Goal: Information Seeking & Learning: Learn about a topic

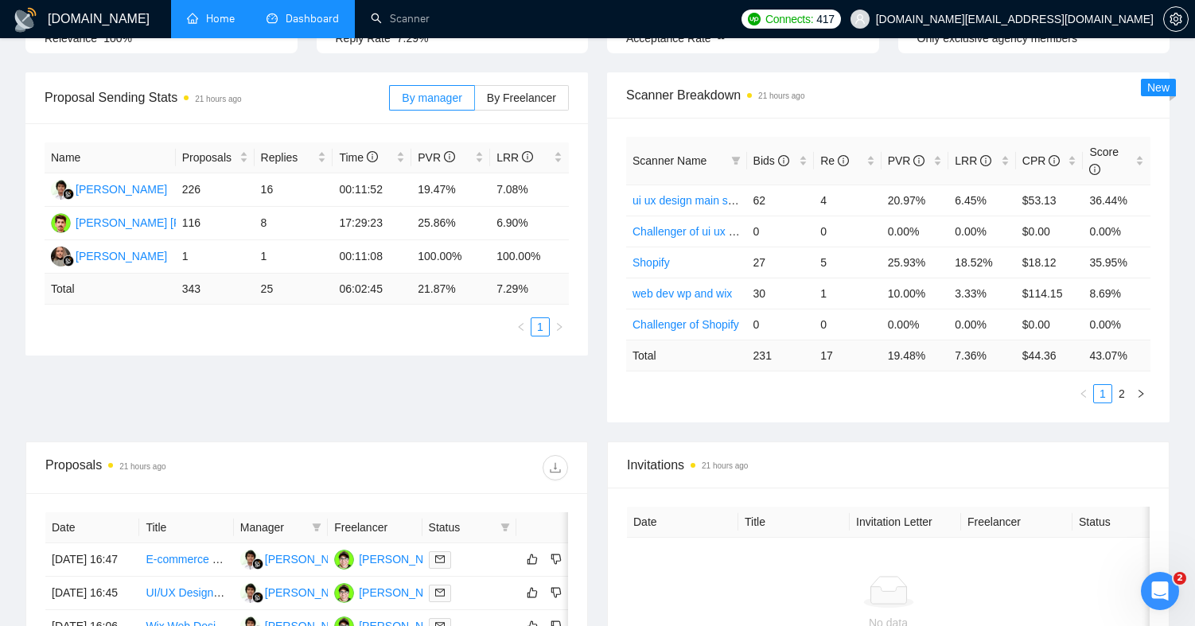
click at [219, 19] on link "Home" at bounding box center [211, 19] width 48 height 14
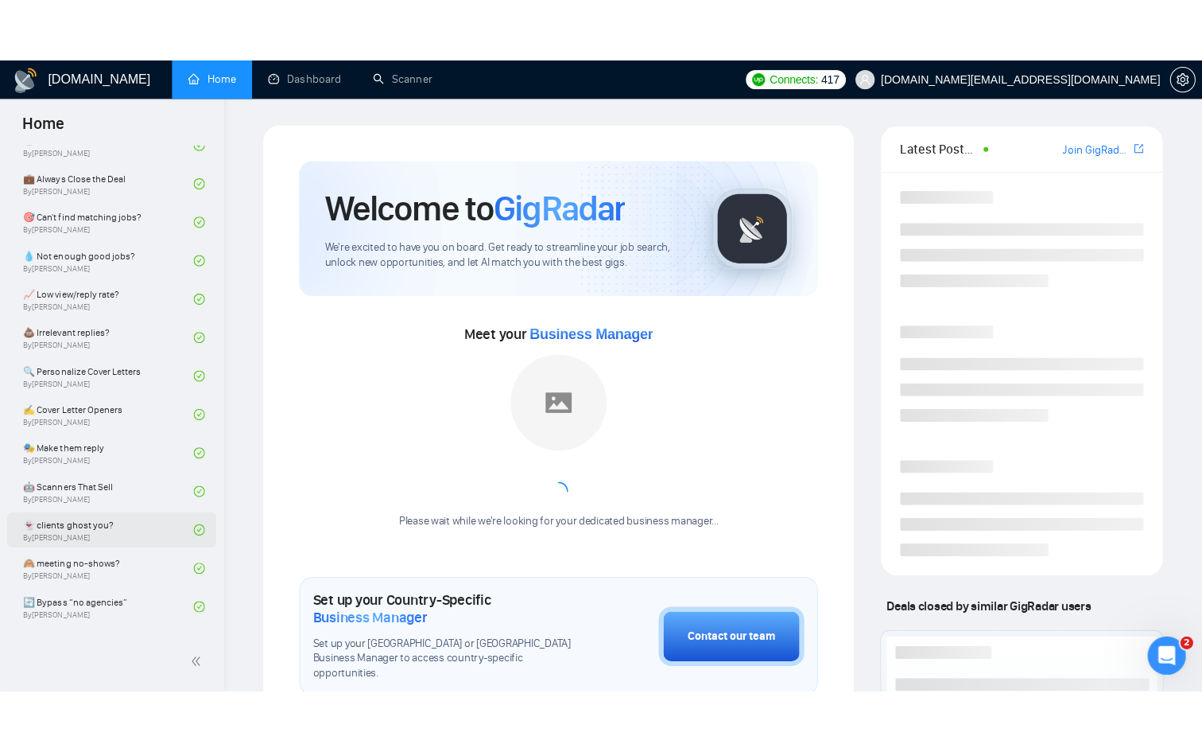
scroll to position [972, 0]
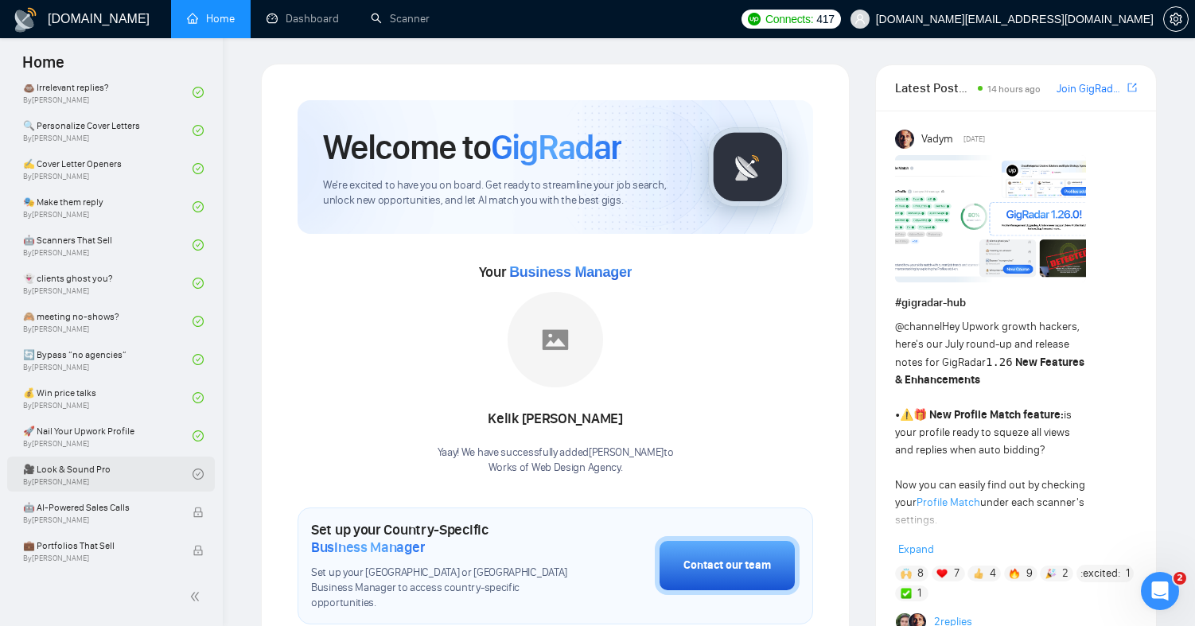
click at [124, 472] on link "🎥 Look & Sound Pro By [PERSON_NAME]" at bounding box center [107, 473] width 169 height 35
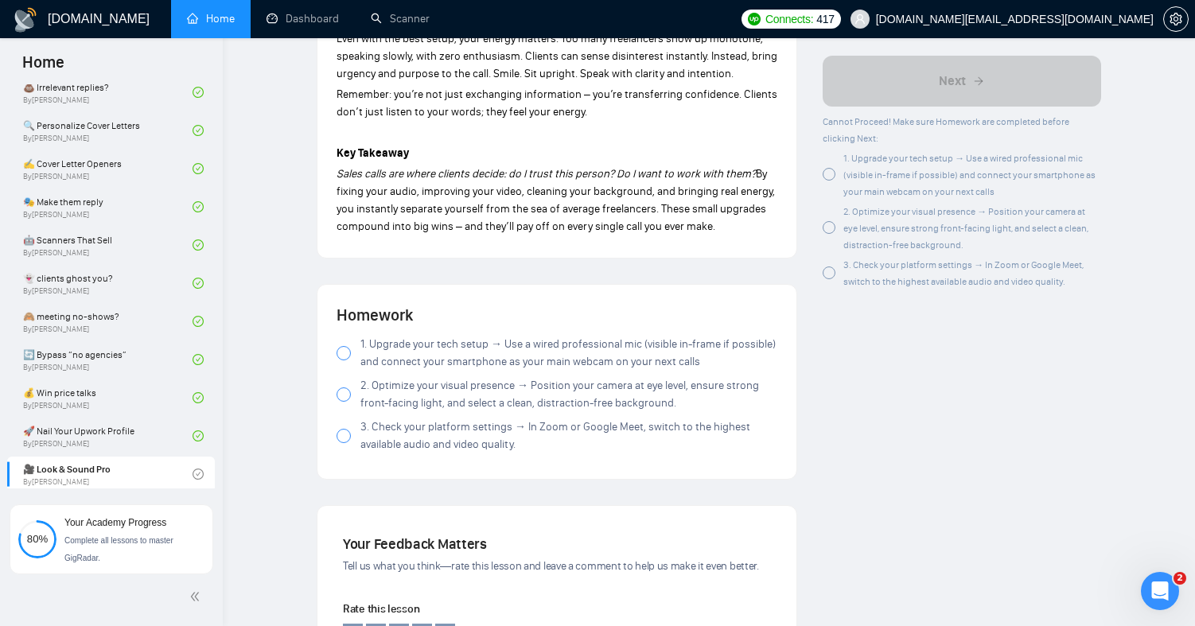
scroll to position [1560, 0]
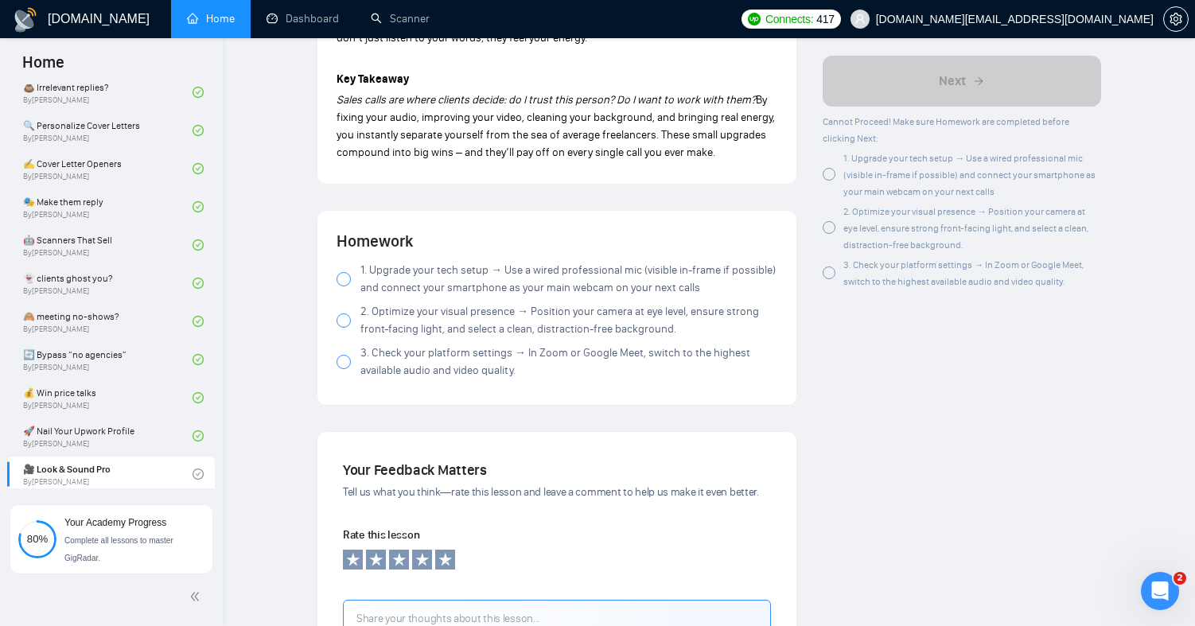
click at [340, 282] on div at bounding box center [343, 279] width 14 height 14
click at [340, 328] on div at bounding box center [343, 320] width 14 height 14
click at [346, 369] on div at bounding box center [343, 362] width 14 height 14
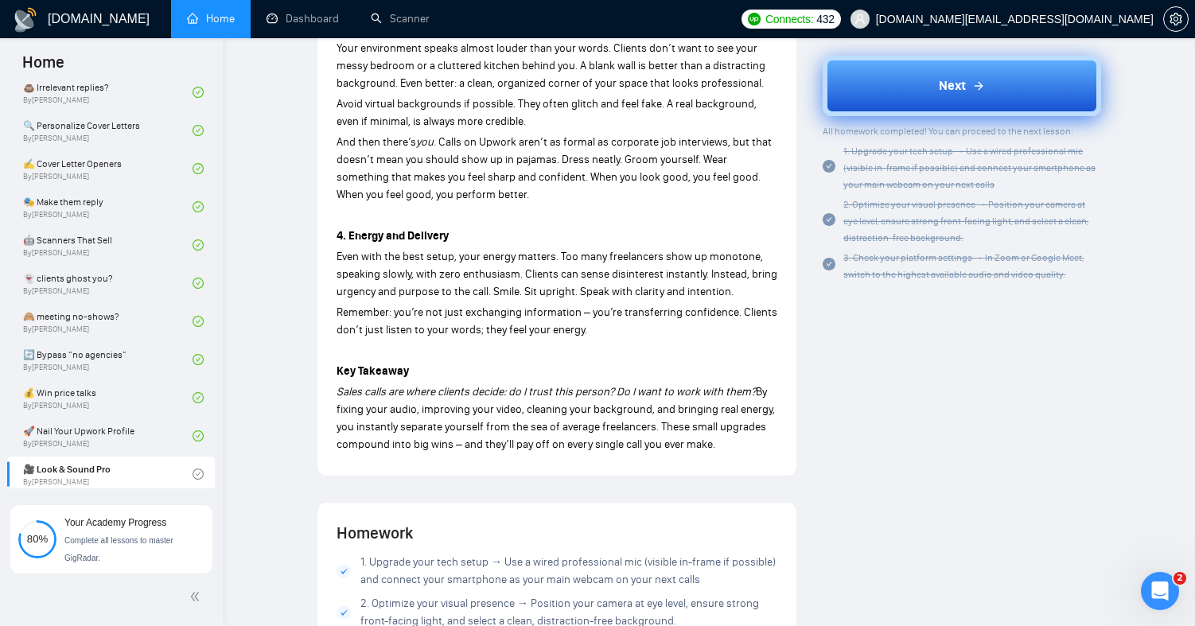
click at [903, 101] on button "Next" at bounding box center [961, 86] width 278 height 60
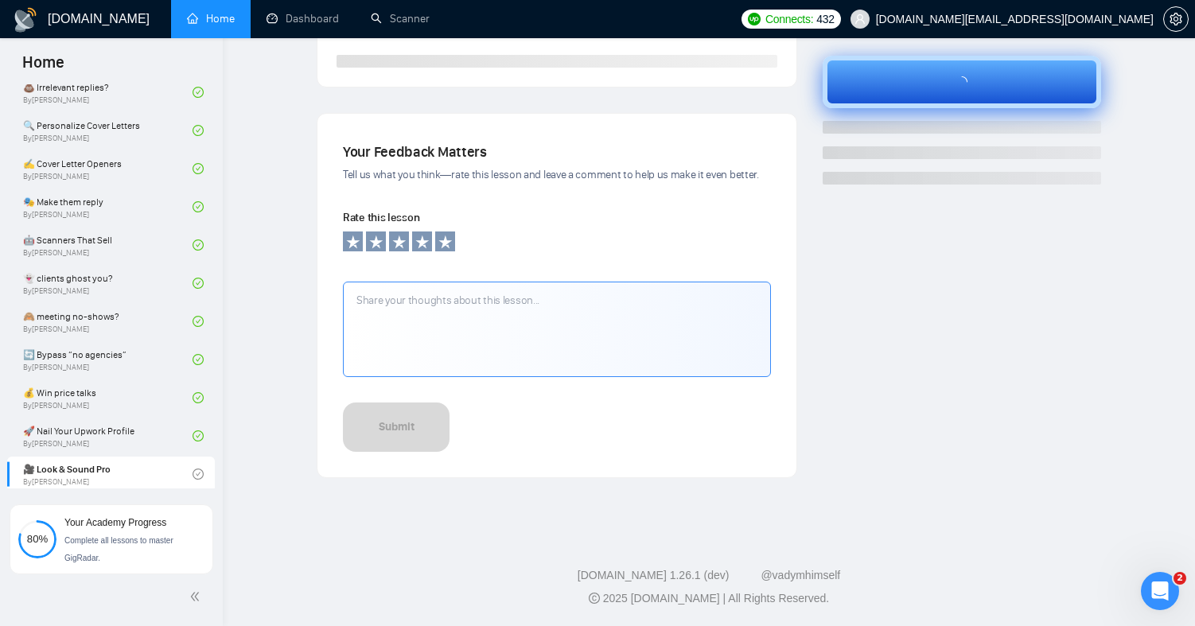
scroll to position [457, 0]
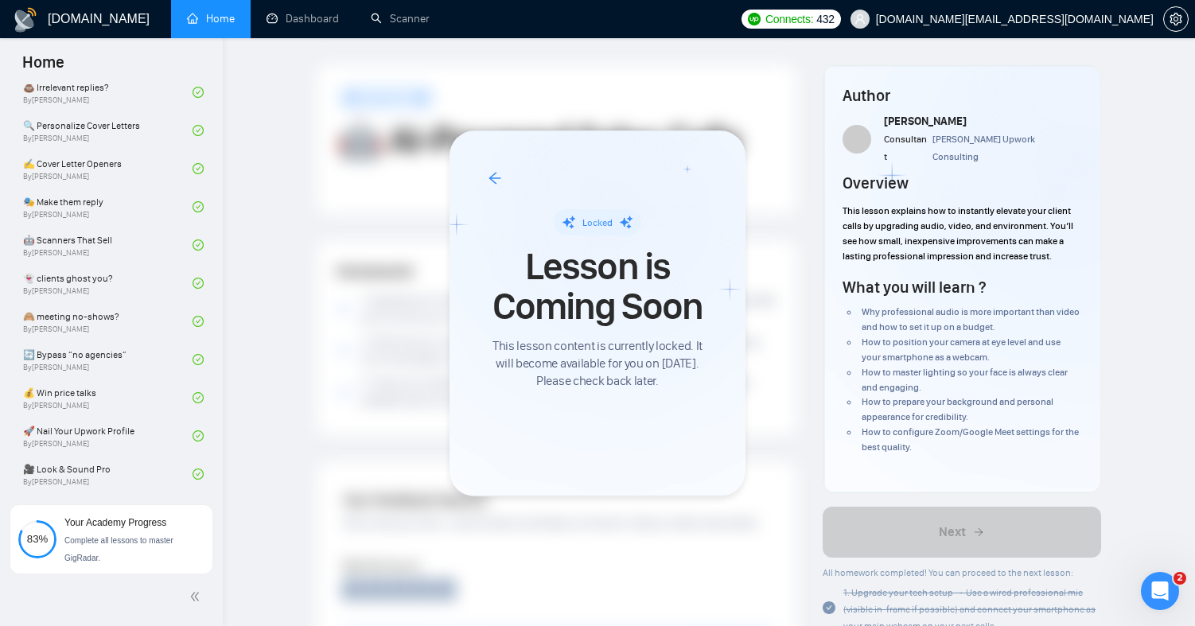
click at [107, 410] on div at bounding box center [597, 313] width 1195 height 626
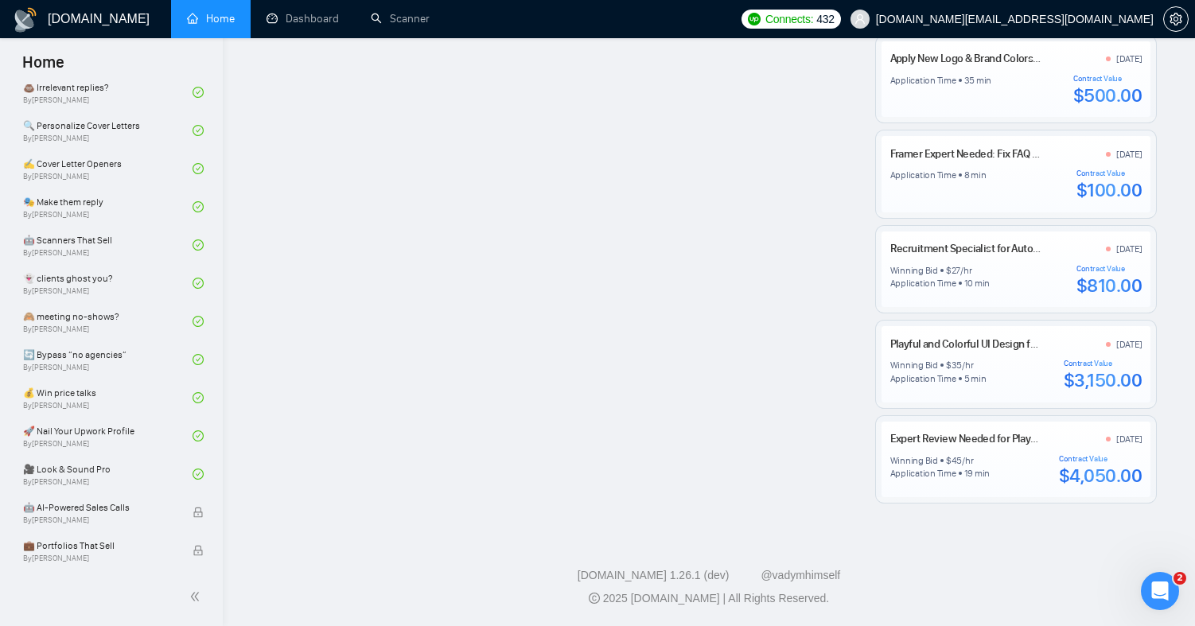
scroll to position [1264, 0]
